Goal: Task Accomplishment & Management: Use online tool/utility

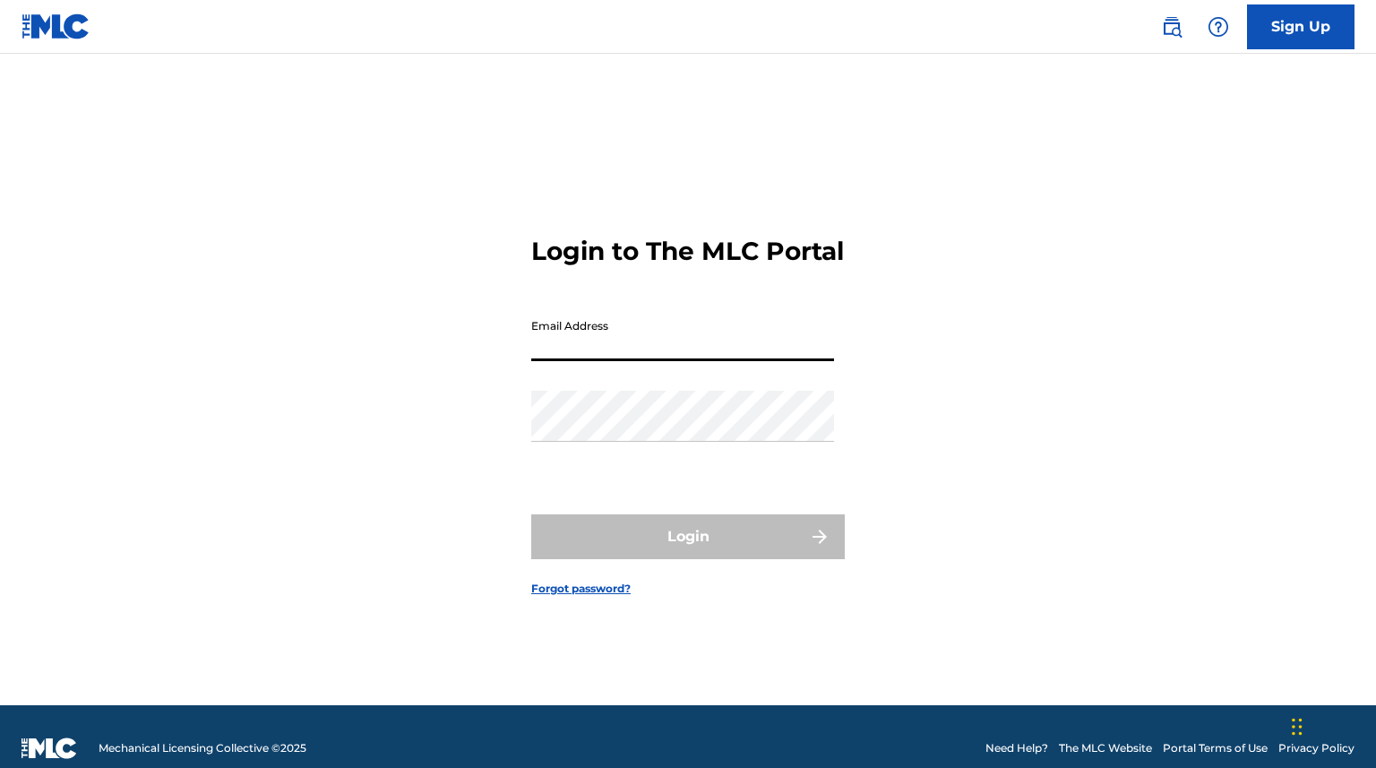
type input "[EMAIL_ADDRESS][DOMAIN_NAME]"
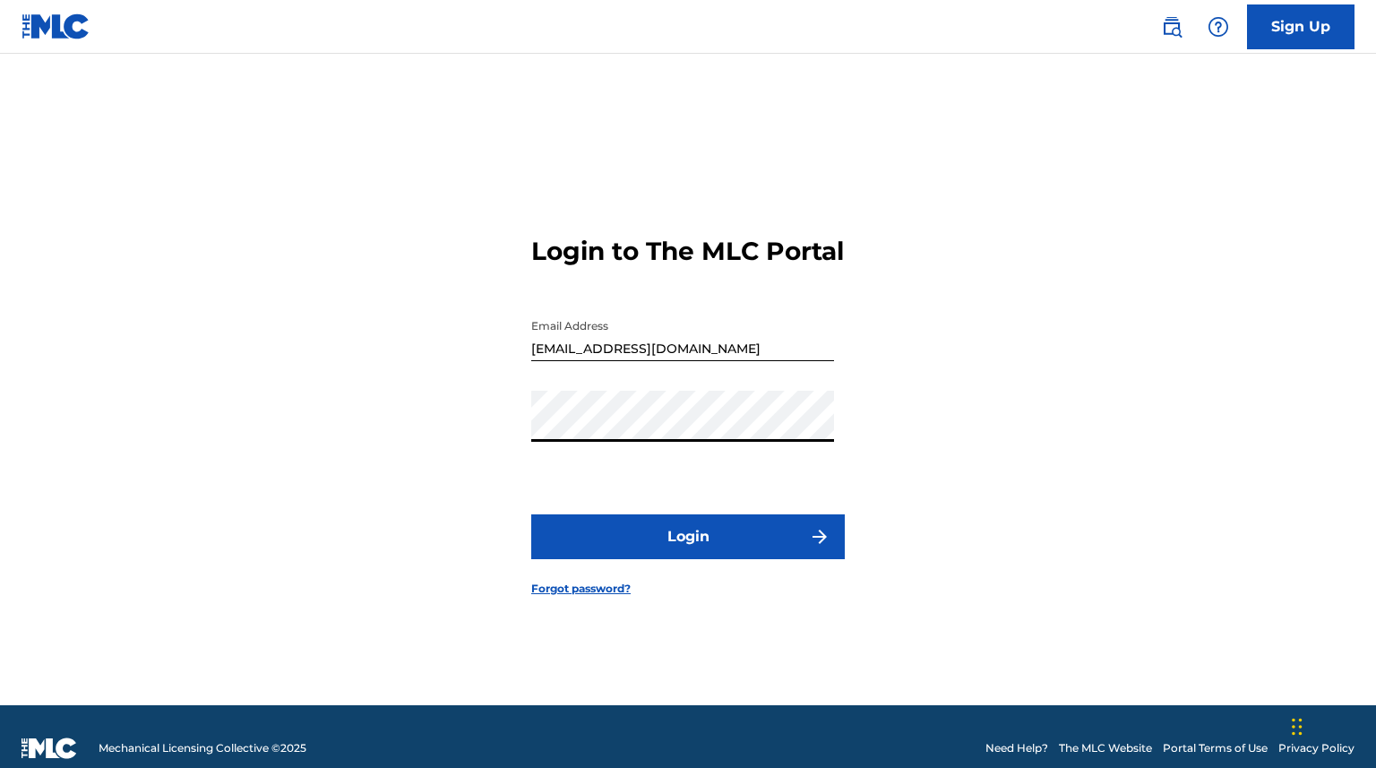
click at [680, 559] on button "Login" at bounding box center [688, 536] width 314 height 45
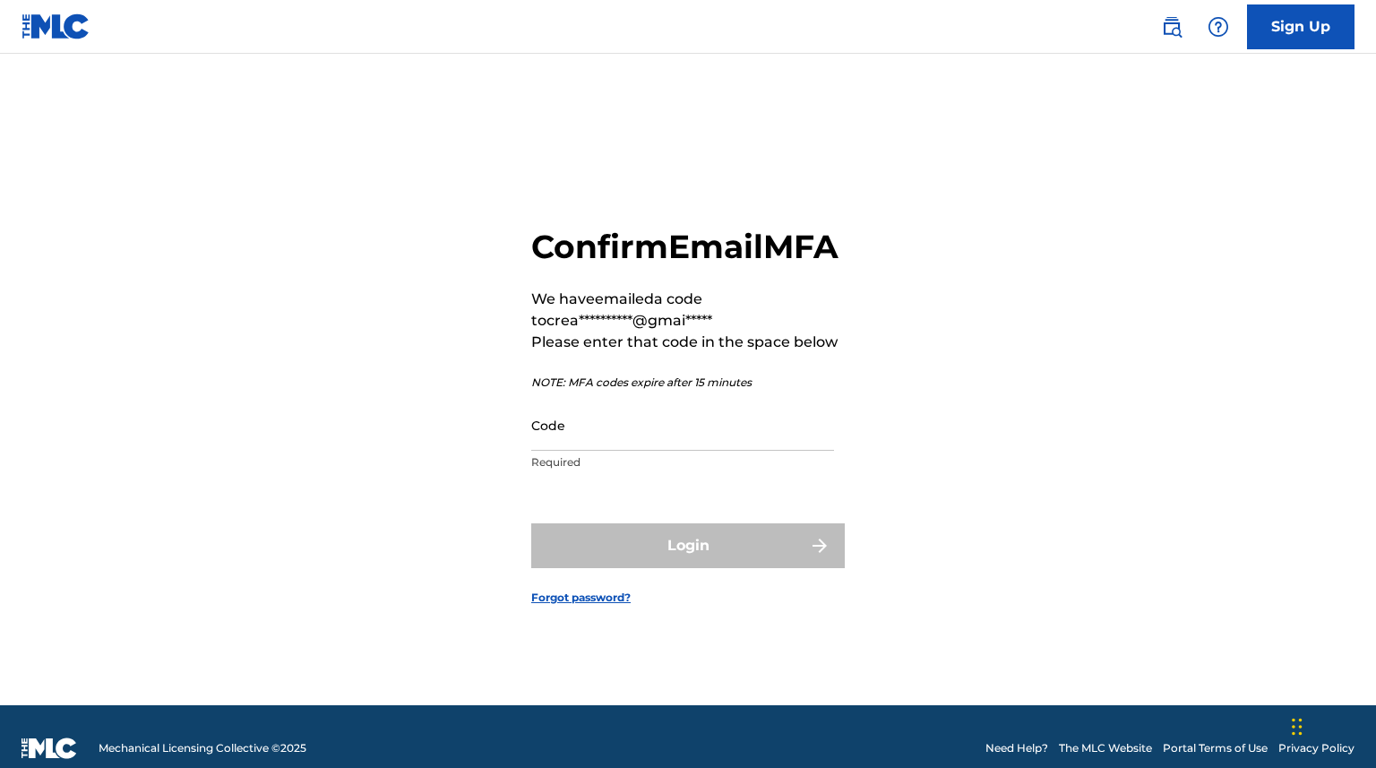
click at [687, 451] on input "Code" at bounding box center [682, 425] width 303 height 51
paste input "132558"
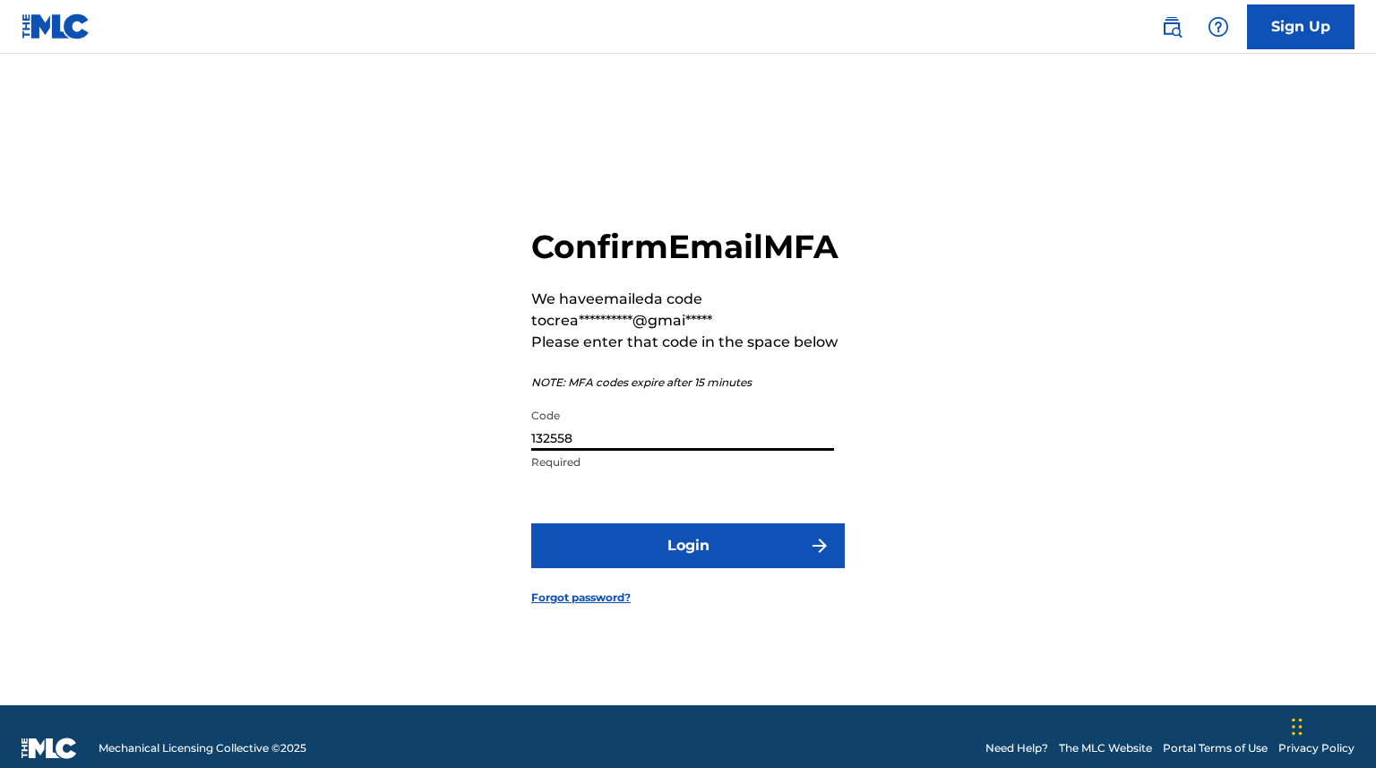
type input "132558"
click at [690, 543] on button "Login" at bounding box center [688, 545] width 314 height 45
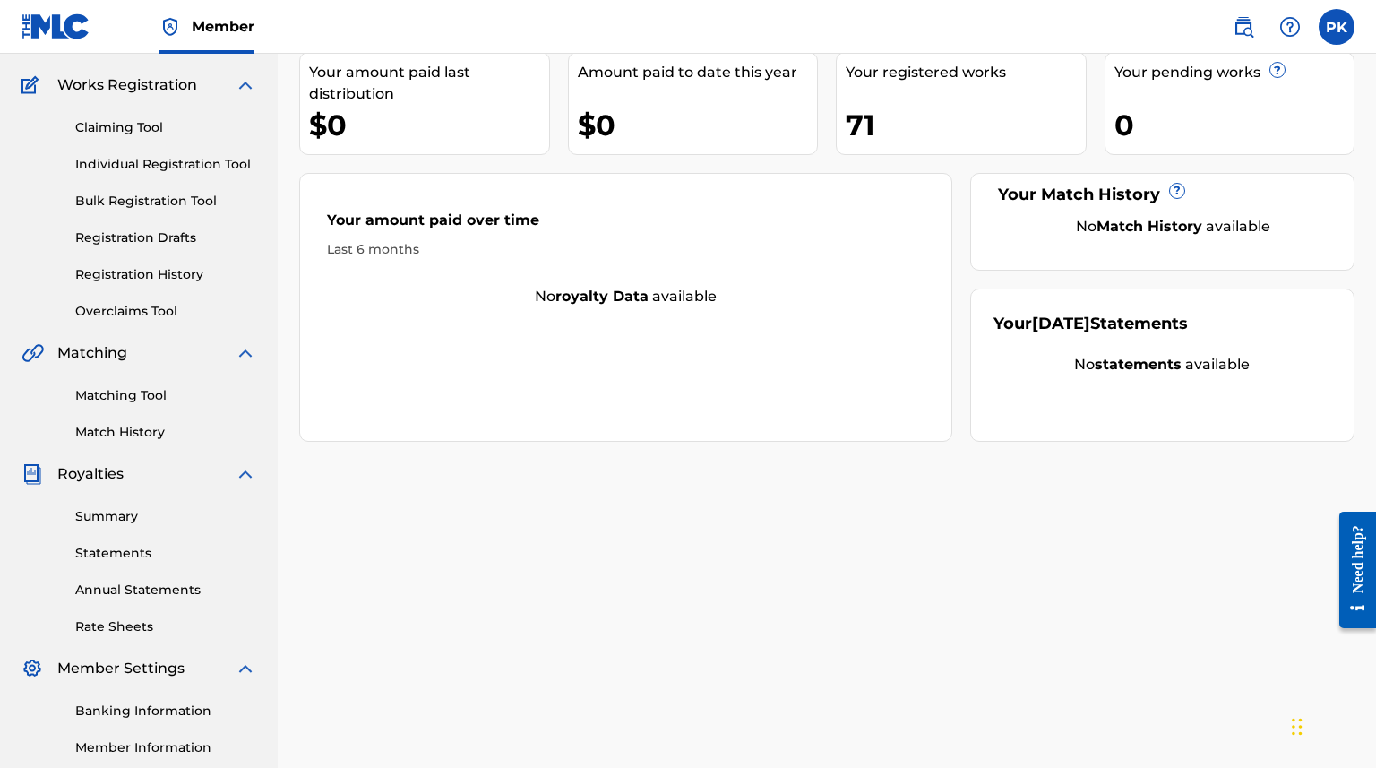
scroll to position [183, 0]
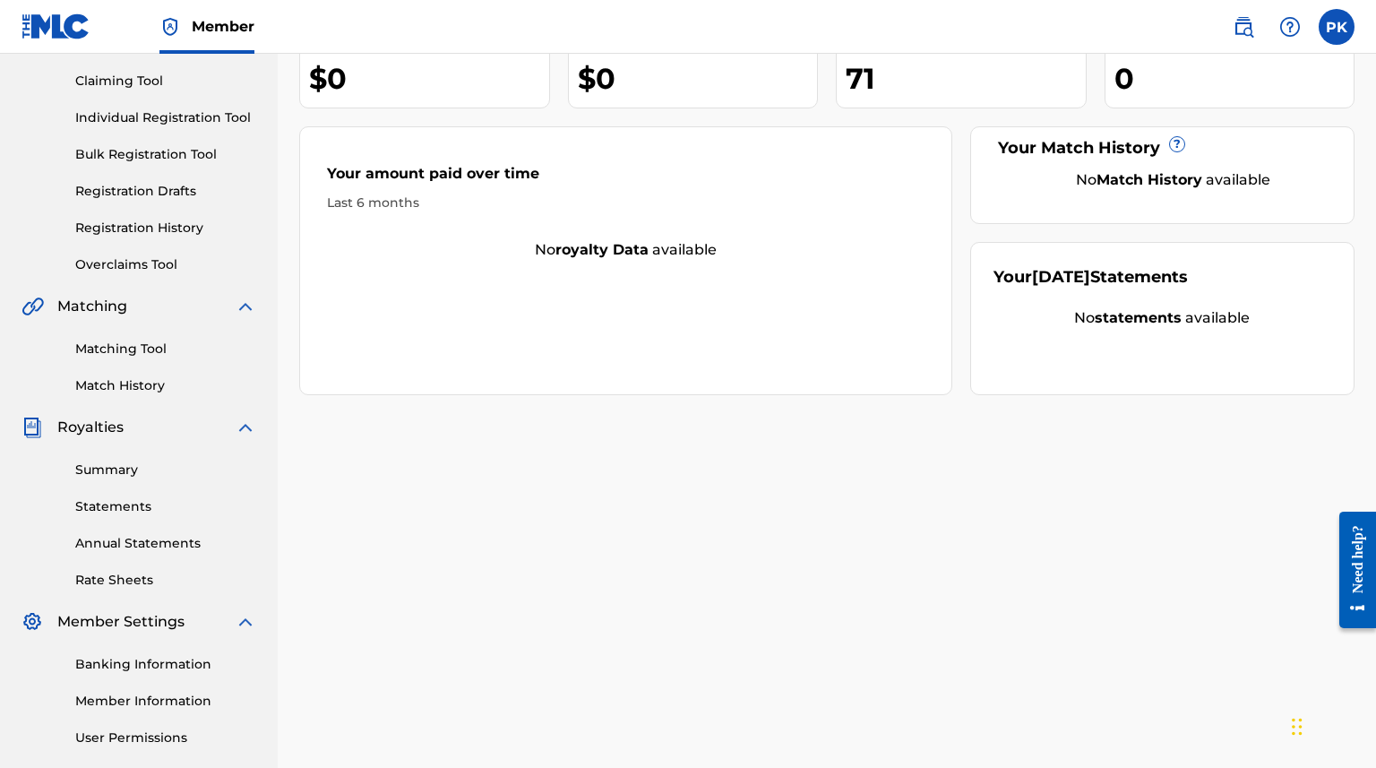
click at [137, 351] on link "Matching Tool" at bounding box center [165, 348] width 181 height 19
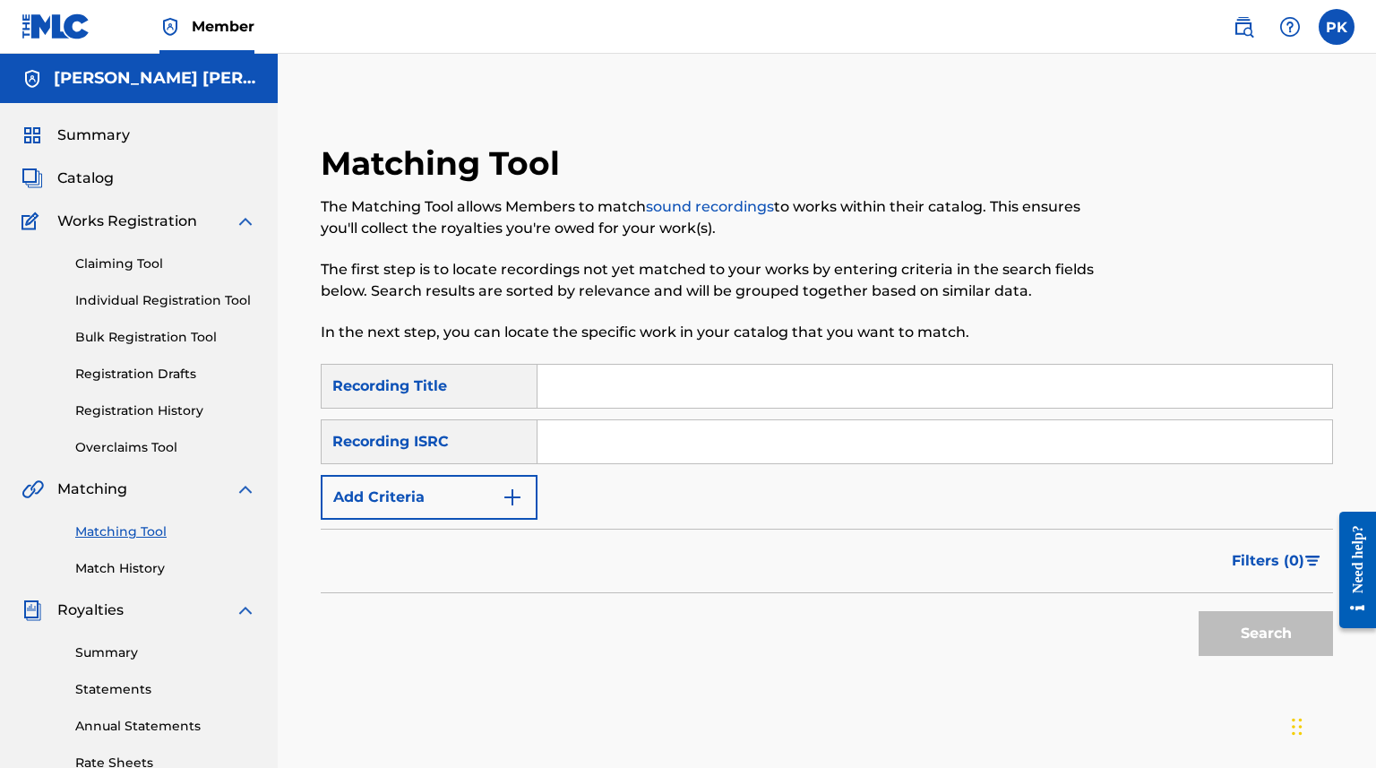
click at [460, 498] on button "Add Criteria" at bounding box center [429, 497] width 217 height 45
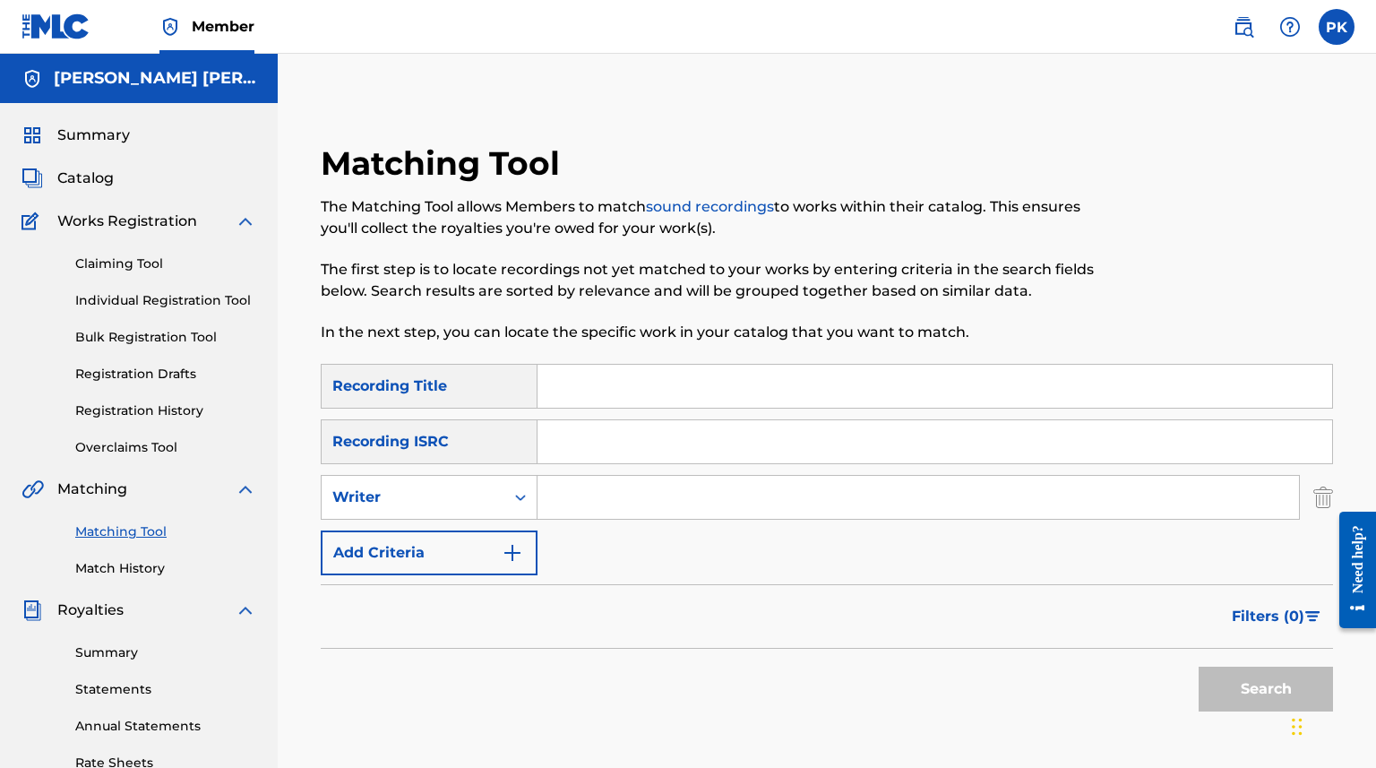
click at [582, 383] on input "Search Form" at bounding box center [934, 386] width 795 height 43
paste input "SSWERVE GEEKED"
type input "SSWERVE GEEKED"
click at [1228, 688] on button "Search" at bounding box center [1266, 688] width 134 height 45
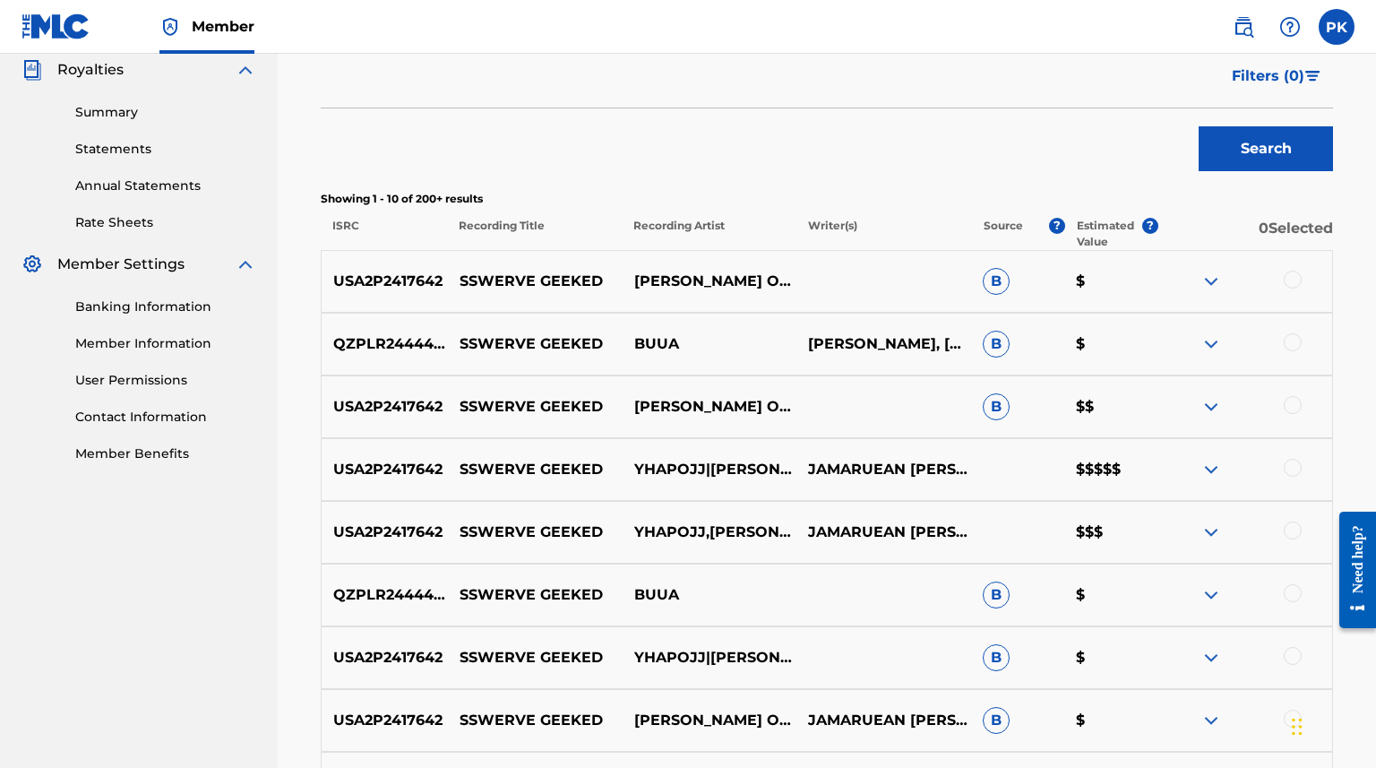
scroll to position [543, 0]
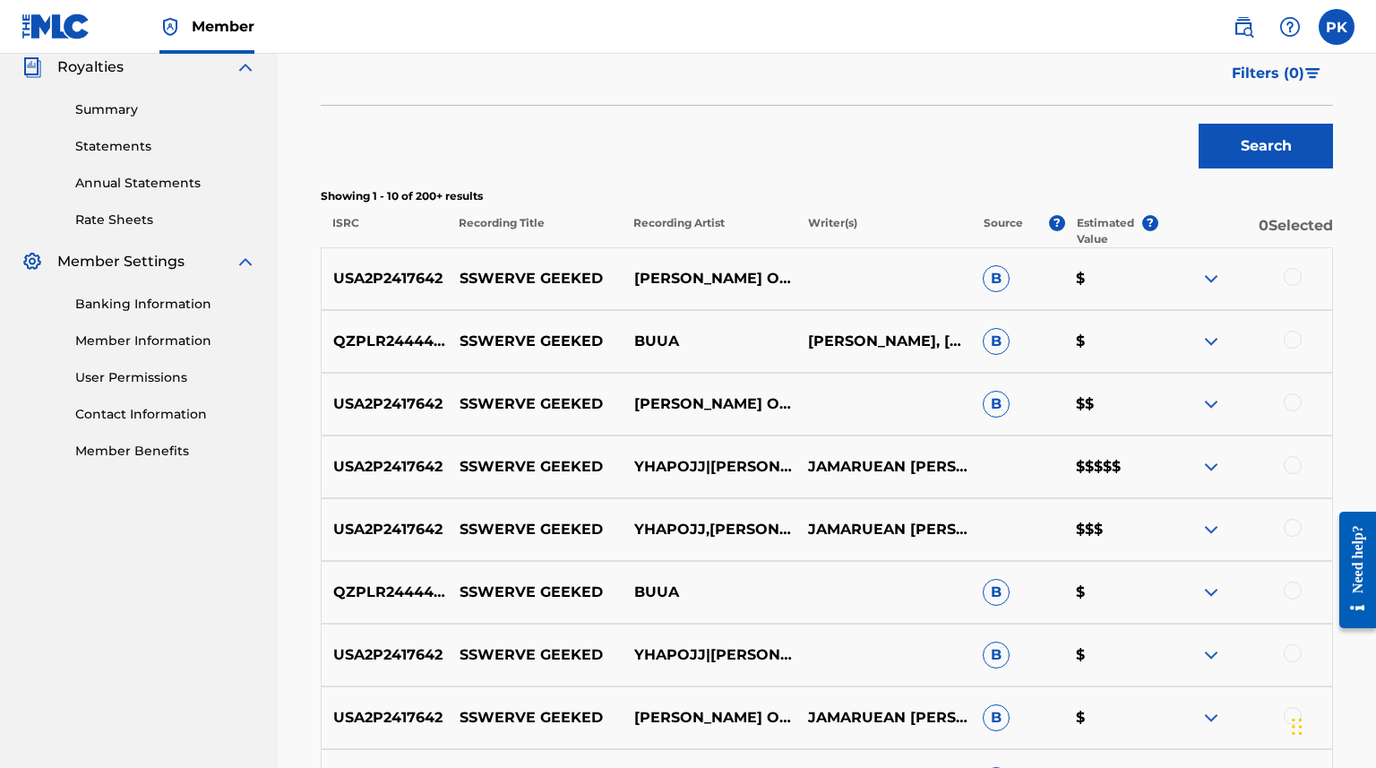
click at [1216, 461] on img at bounding box center [1210, 466] width 21 height 21
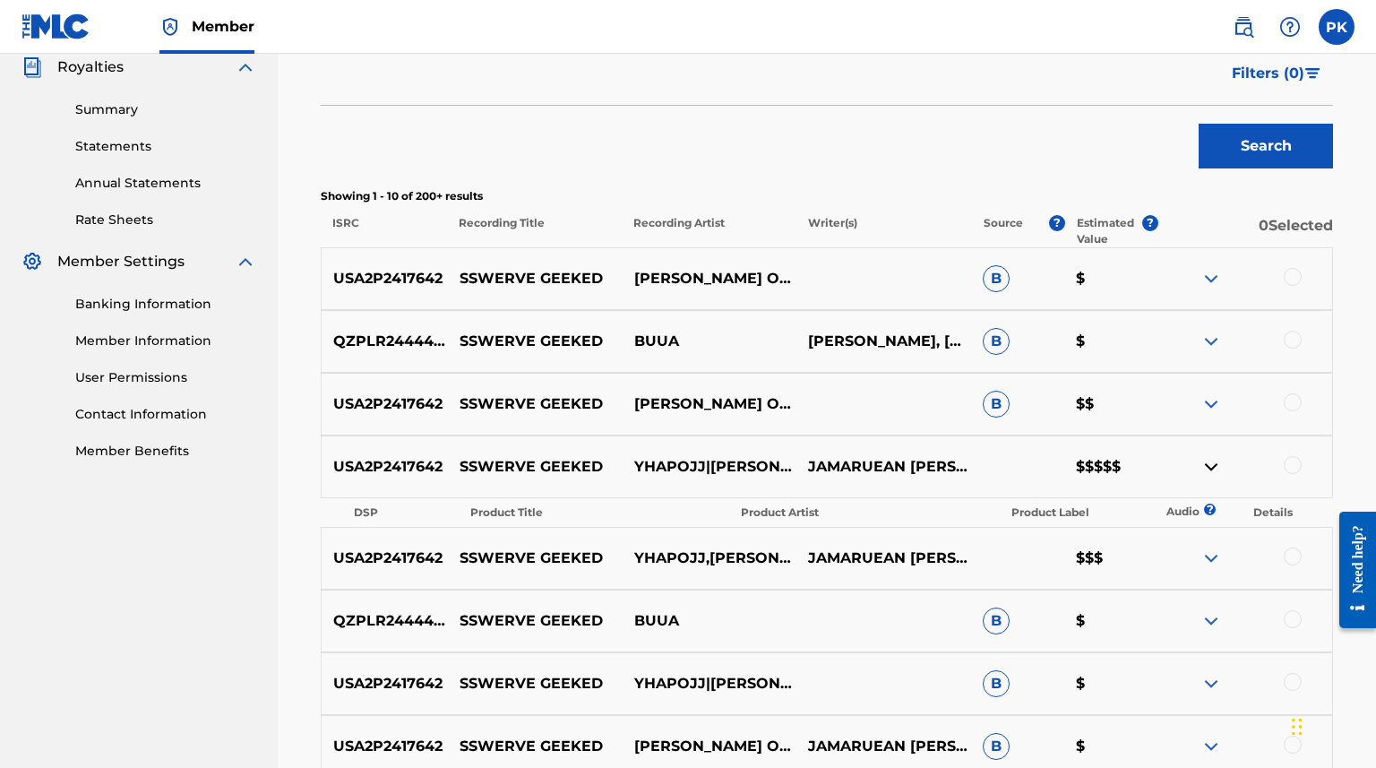
click at [1215, 463] on img at bounding box center [1210, 466] width 21 height 21
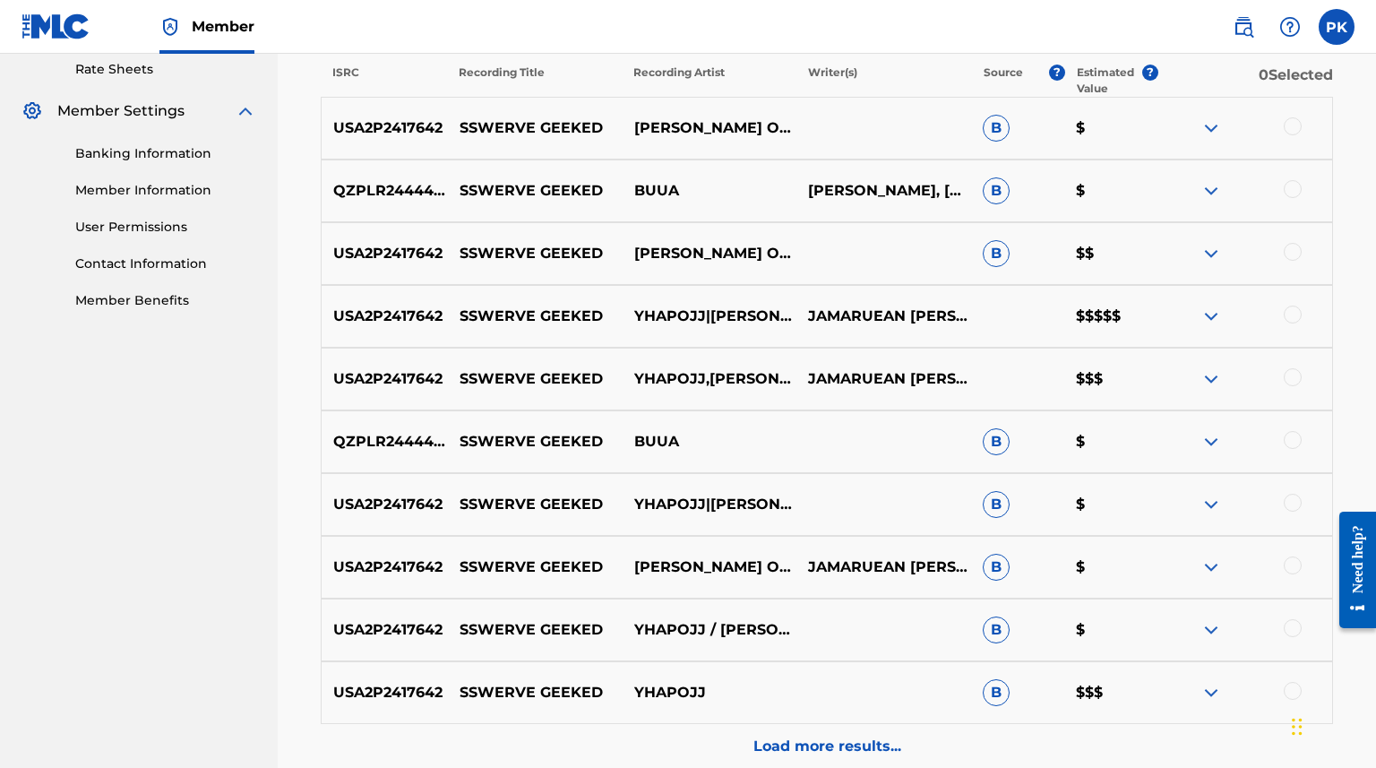
scroll to position [686, 0]
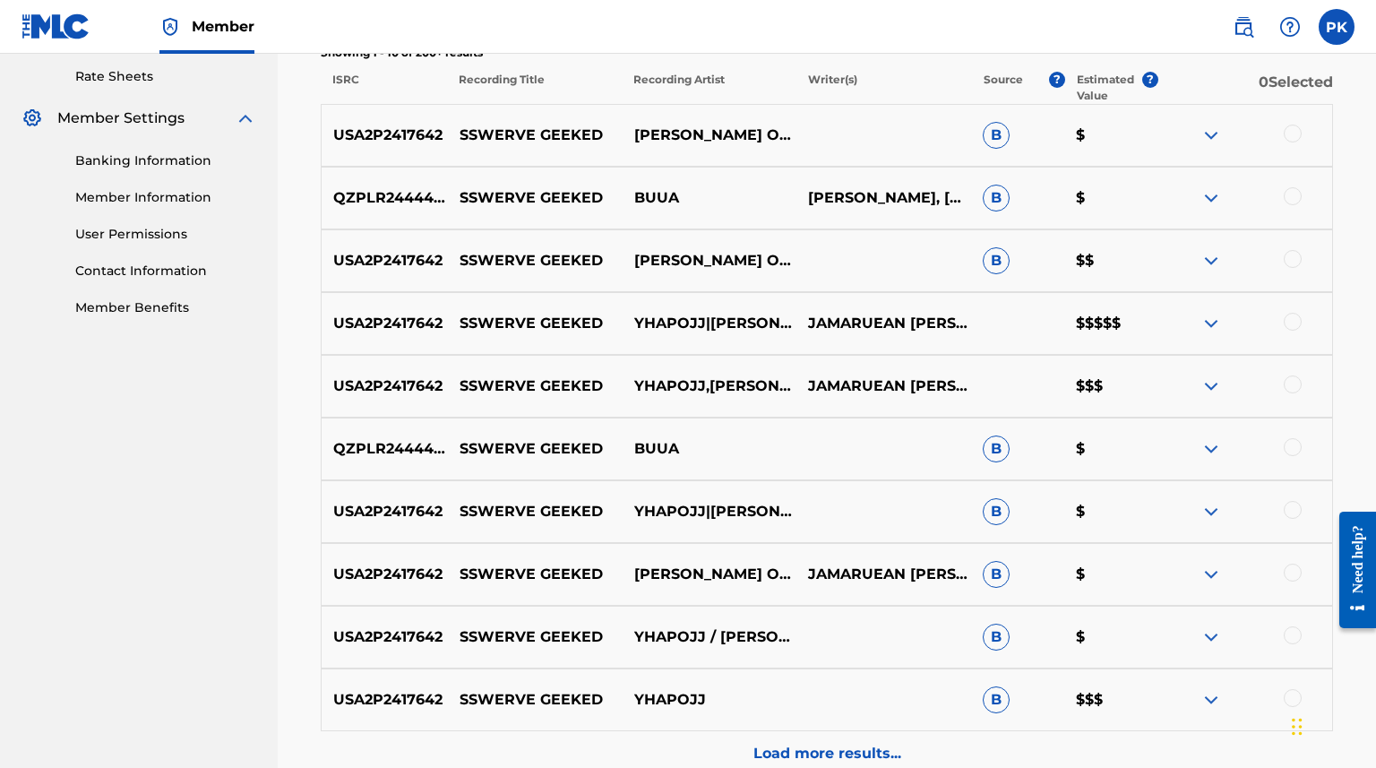
click at [1224, 325] on div at bounding box center [1244, 323] width 175 height 21
click at [1209, 325] on img at bounding box center [1210, 323] width 21 height 21
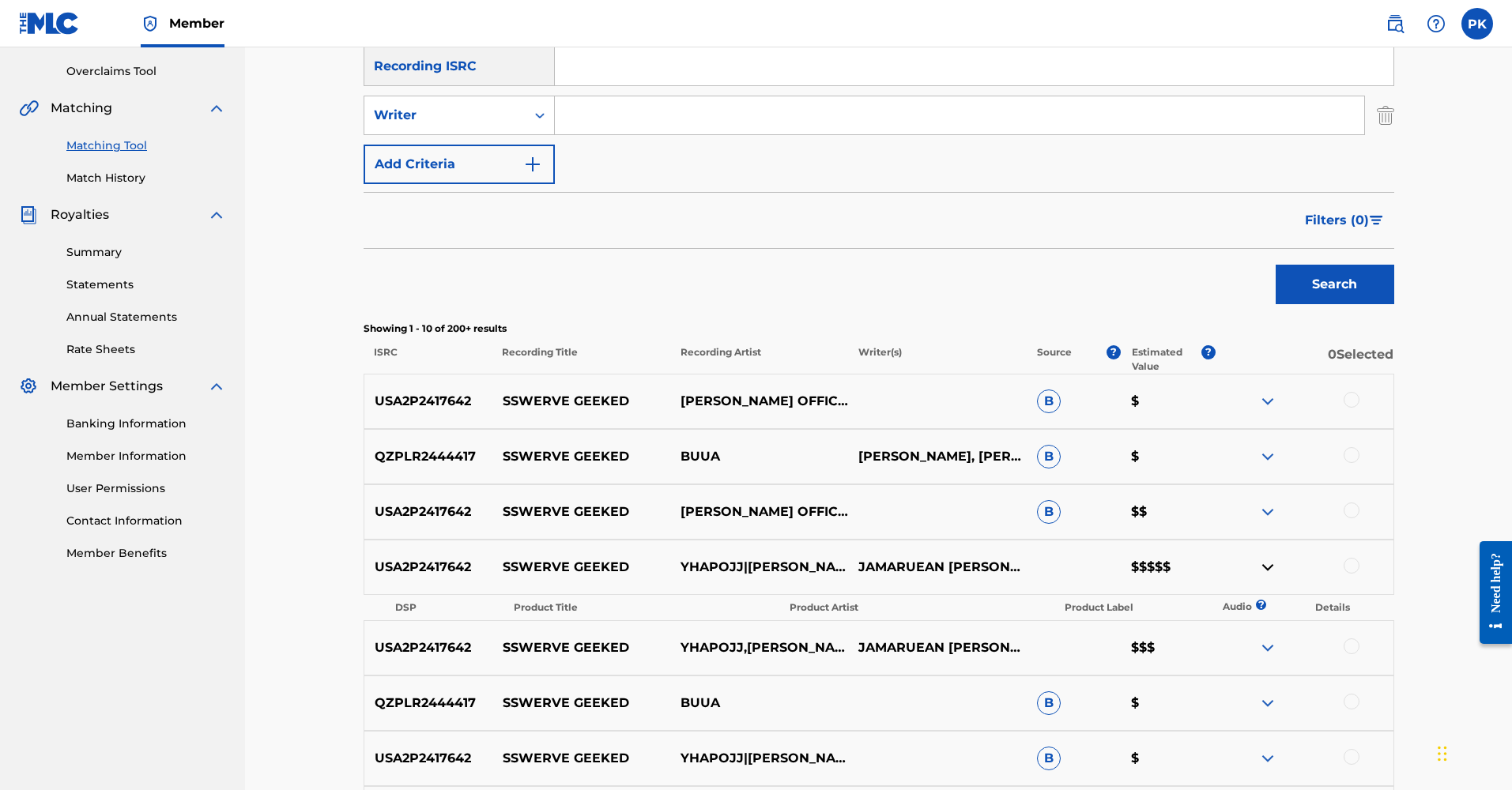
scroll to position [332, 0]
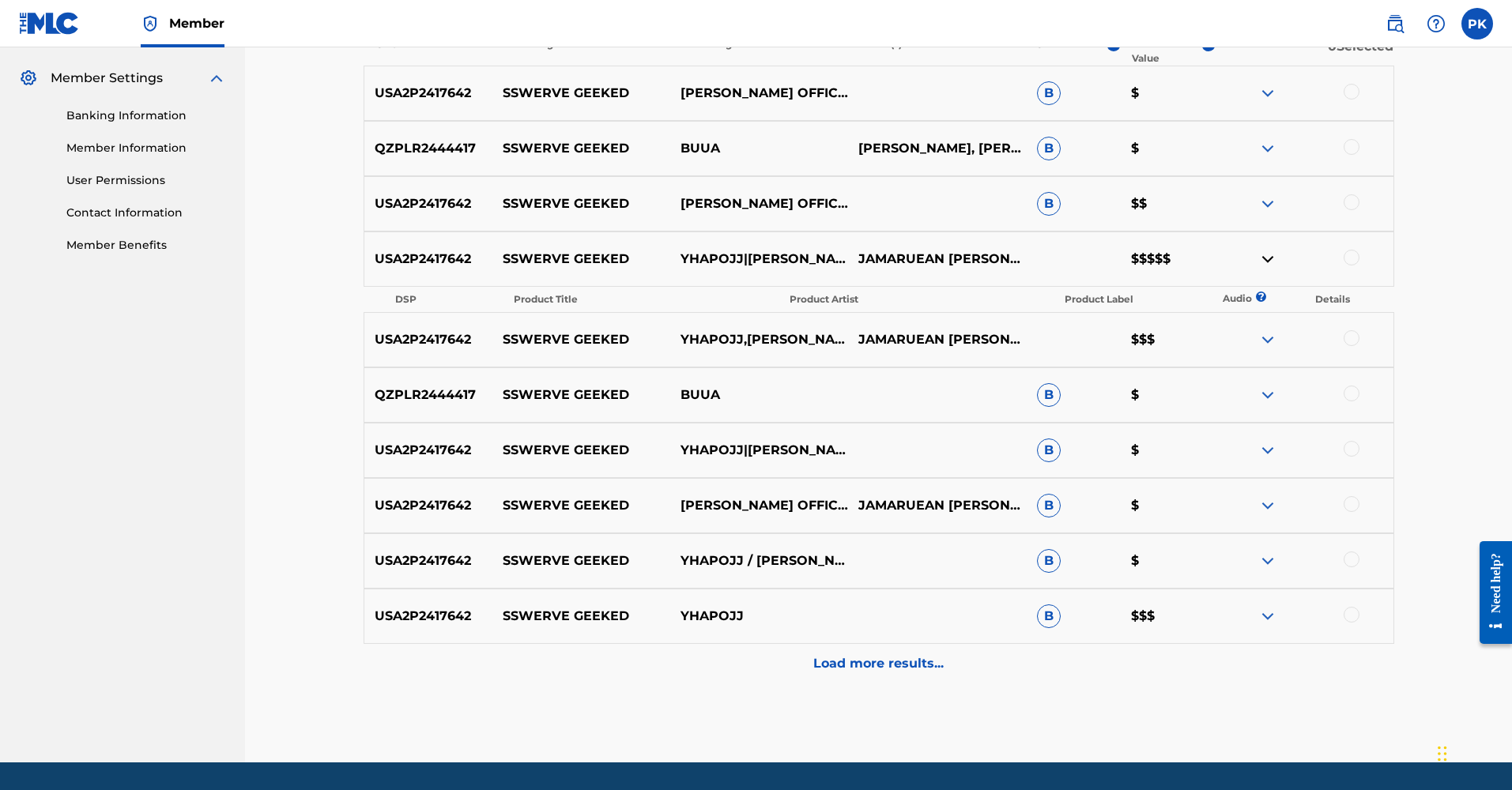
click at [922, 655] on p "Load more results..." at bounding box center [879, 663] width 131 height 19
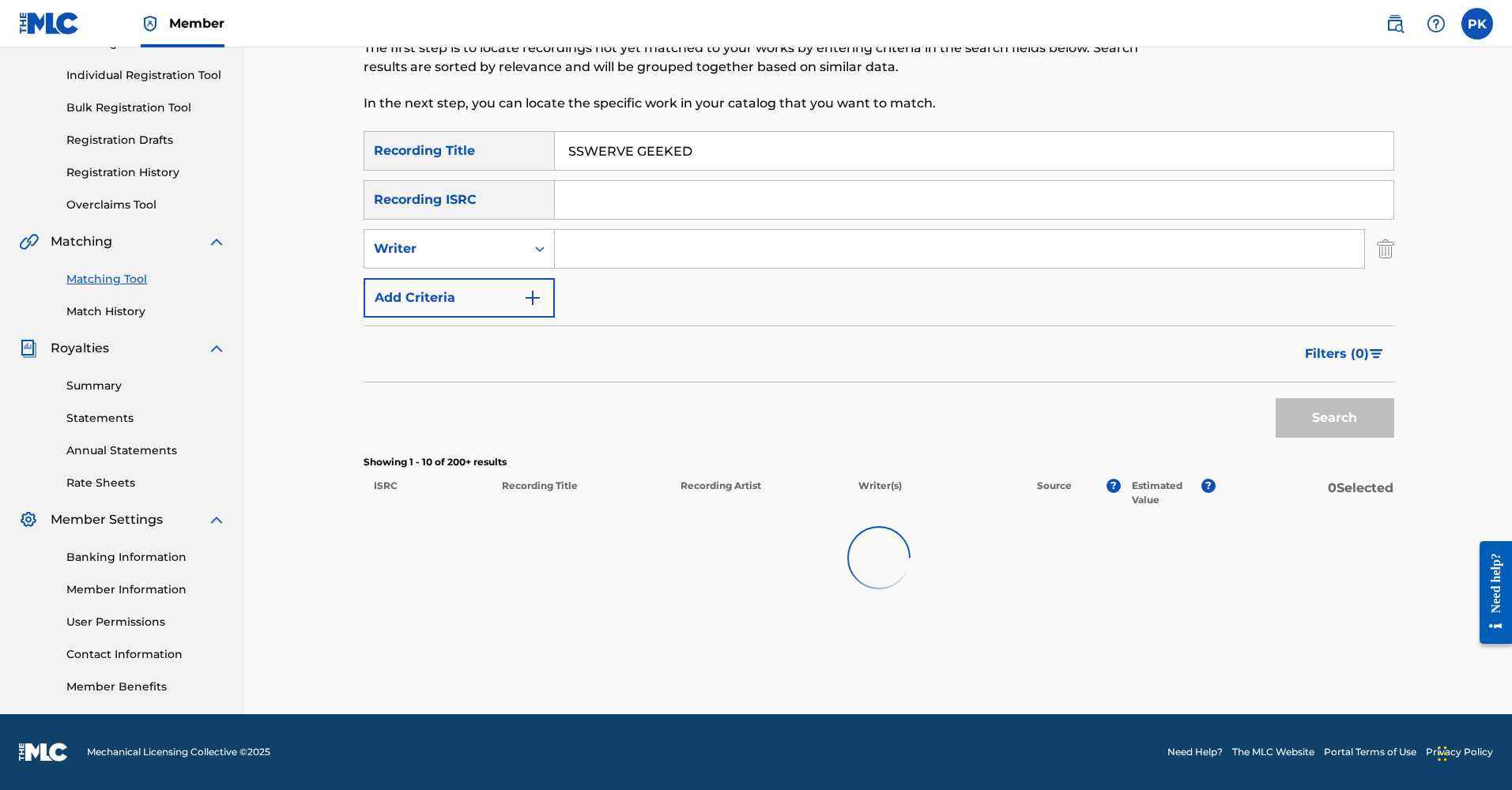
scroll to position [190, 0]
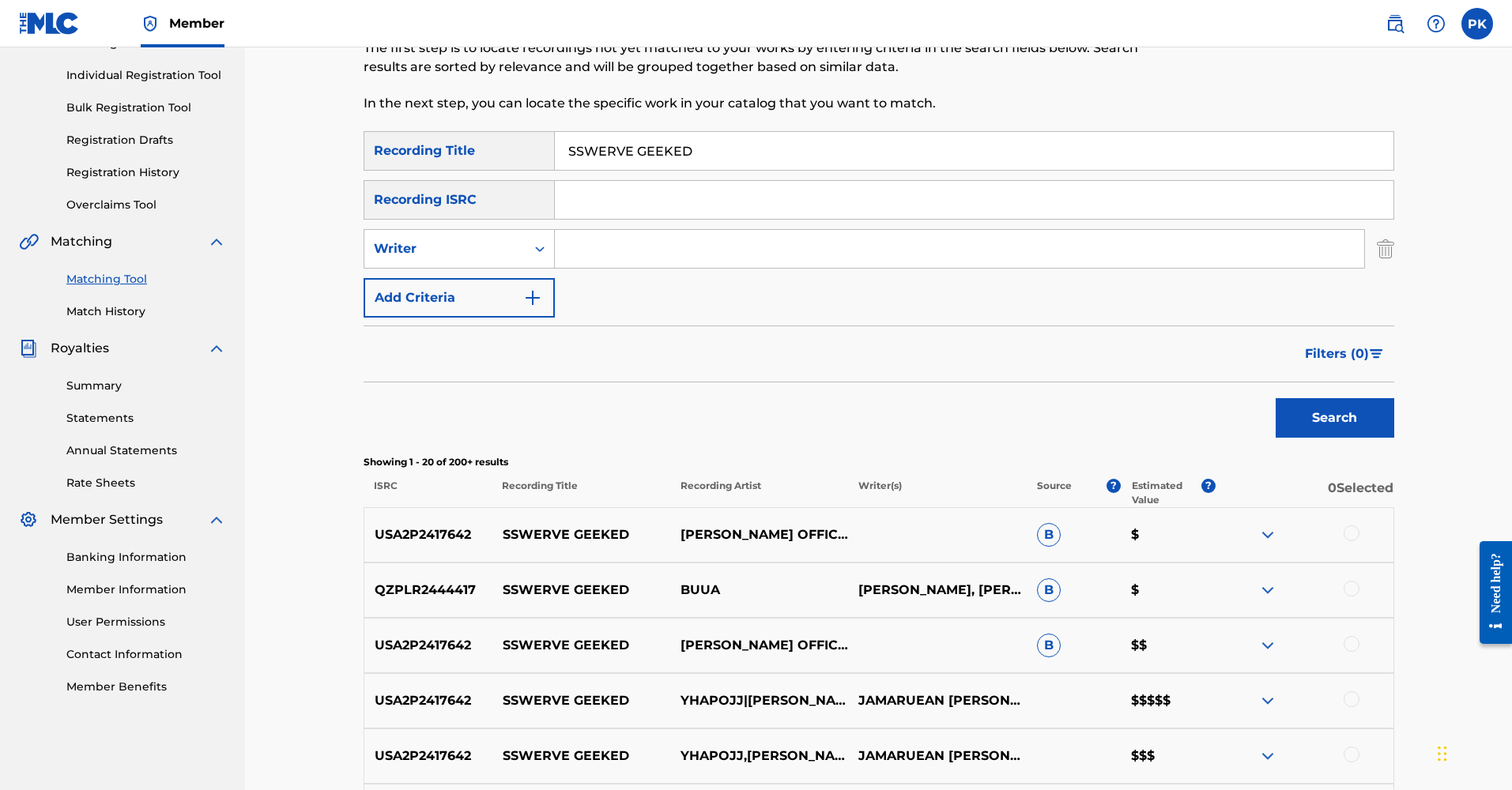
drag, startPoint x: 1126, startPoint y: 611, endPoint x: 1194, endPoint y: 473, distance: 153.8
click at [1141, 579] on div "QZPLR2444417 SSWERVE GEEKED [PERSON_NAME], [PERSON_NAME] JJ B $" at bounding box center [879, 590] width 1030 height 56
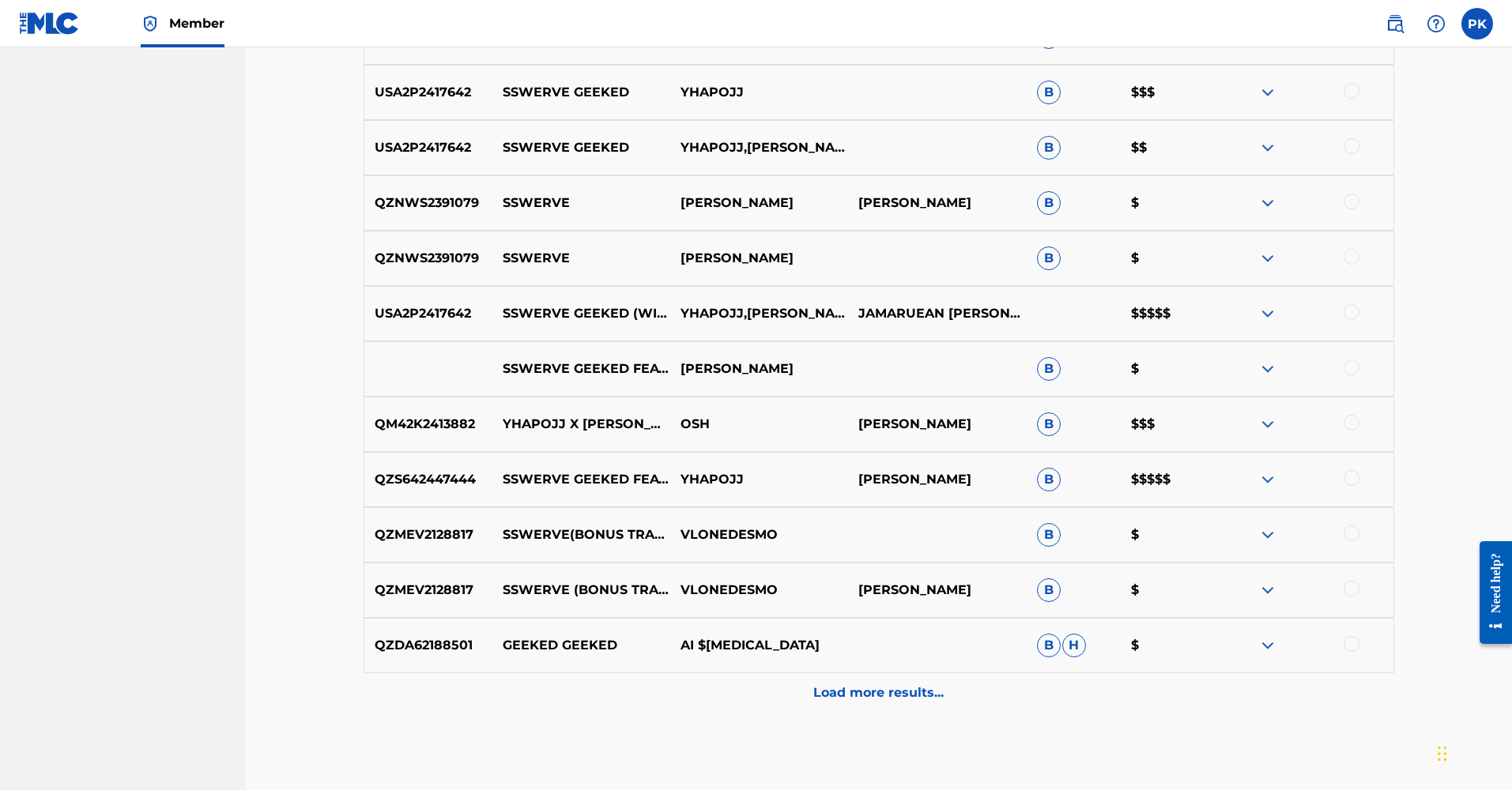
scroll to position [1114, 0]
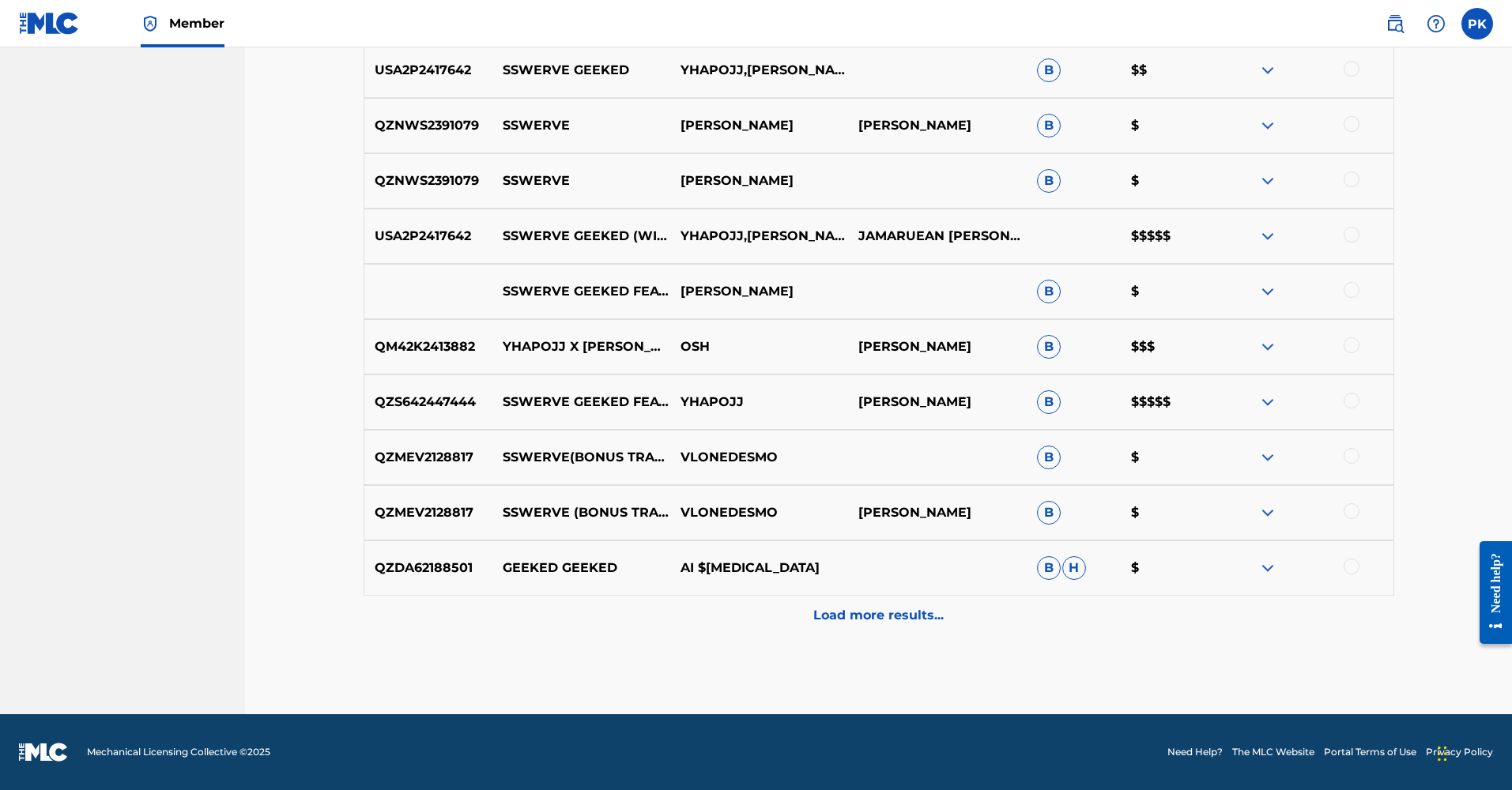
click at [917, 625] on div "Load more results..." at bounding box center [879, 615] width 1030 height 40
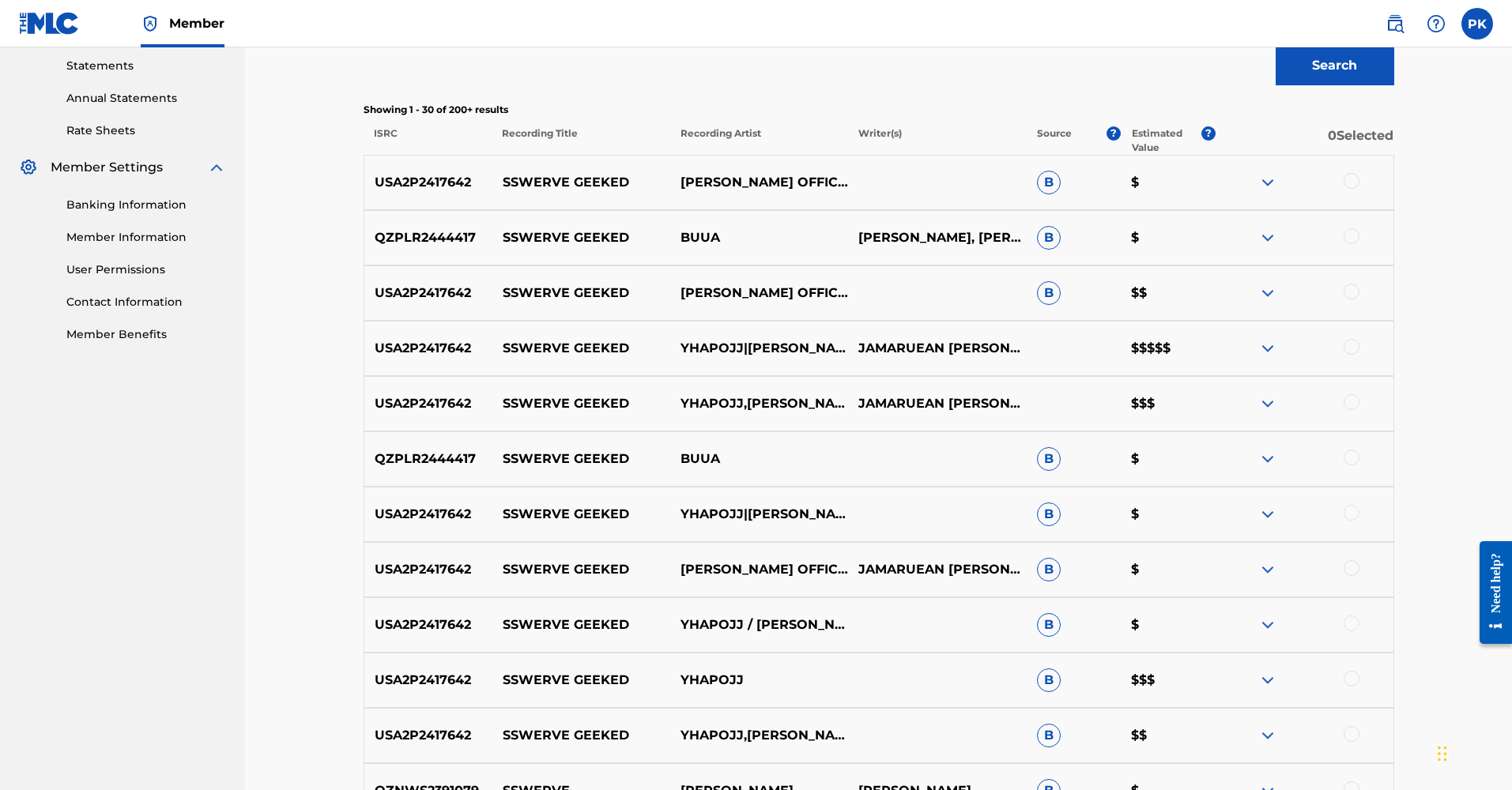
scroll to position [516, 0]
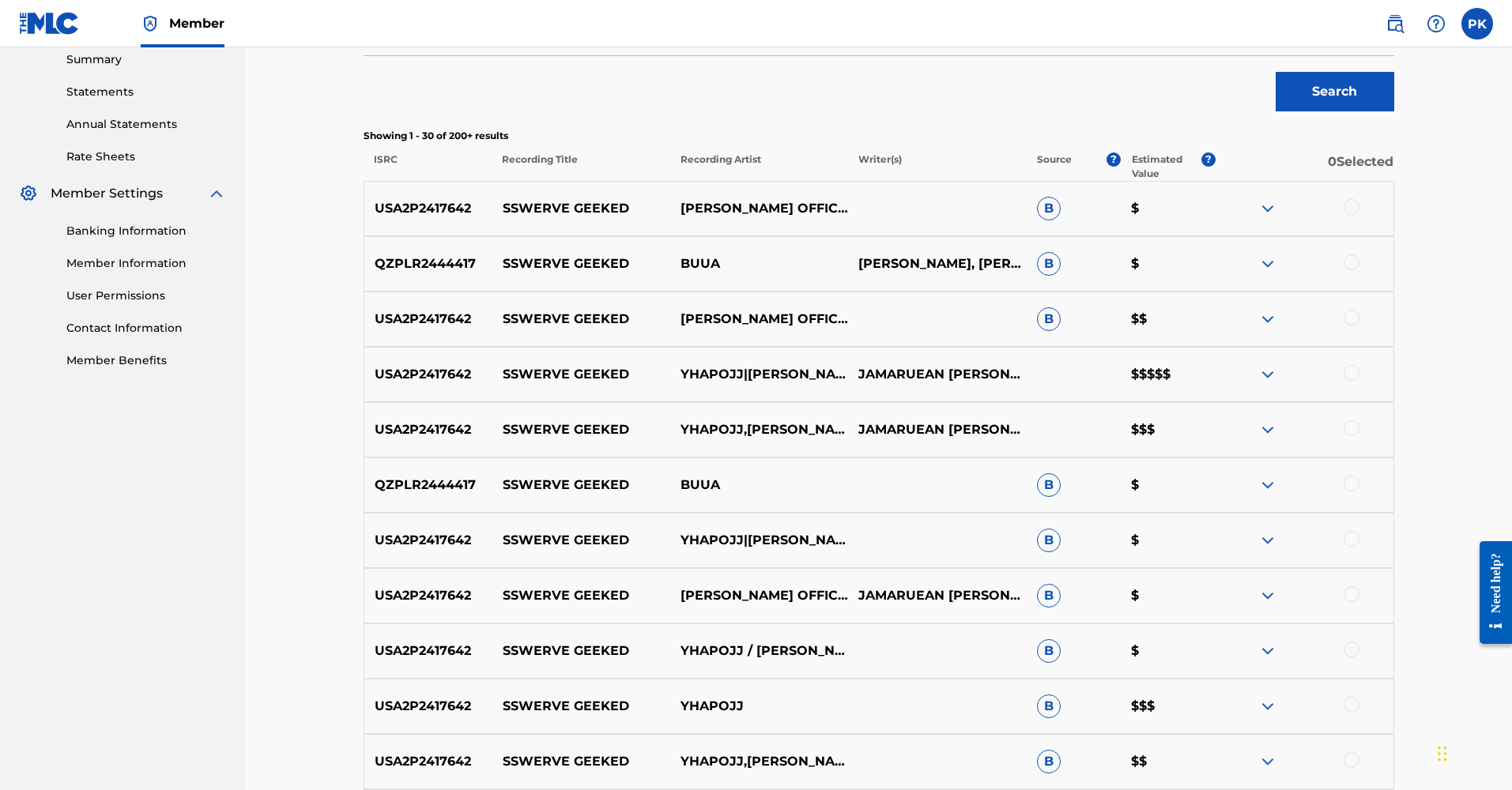
click at [1213, 376] on div at bounding box center [1351, 373] width 16 height 16
click at [1213, 375] on img at bounding box center [1351, 373] width 16 height 16
click at [1213, 375] on div at bounding box center [1351, 373] width 16 height 16
click at [1213, 375] on img at bounding box center [1351, 373] width 16 height 16
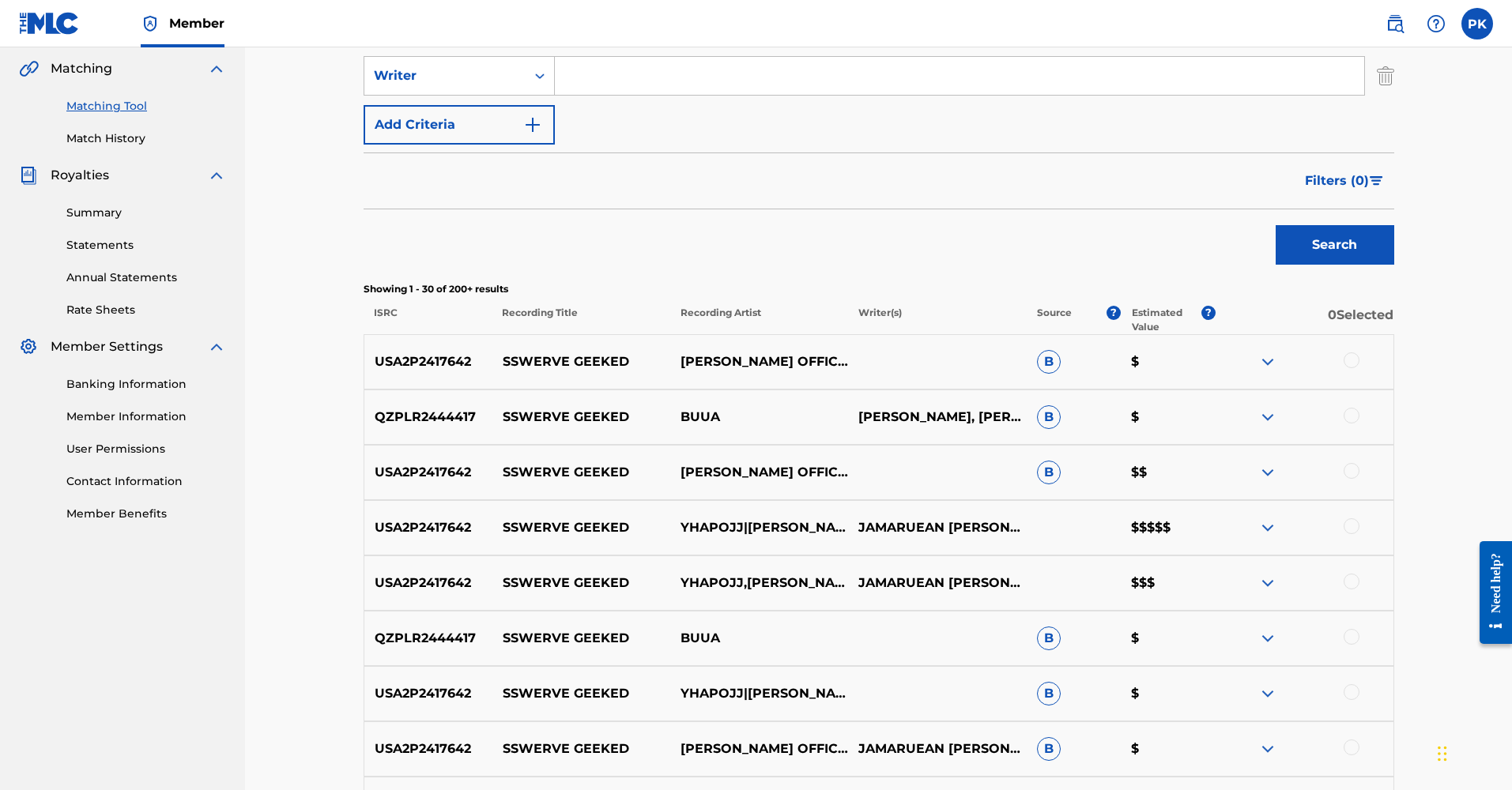
scroll to position [360, 0]
